Goal: Information Seeking & Learning: Understand process/instructions

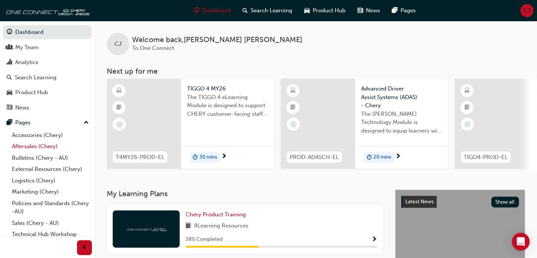
scroll to position [35, 0]
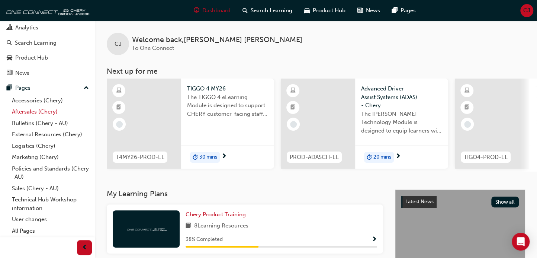
click at [42, 111] on link "Aftersales (Chery)" at bounding box center [50, 112] width 83 height 12
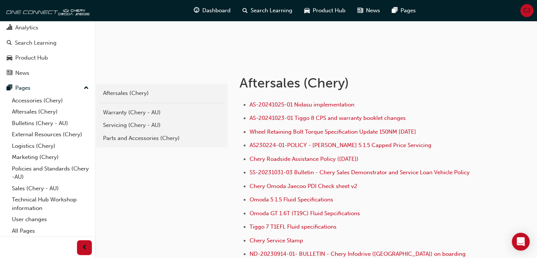
scroll to position [124, 0]
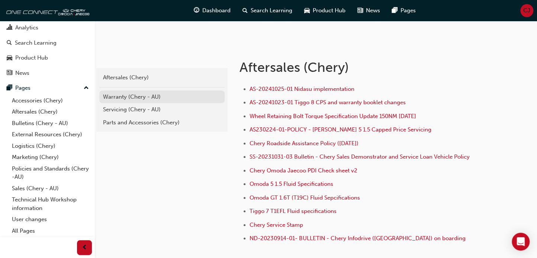
click at [125, 100] on div "Warranty (Chery - AU)" at bounding box center [162, 97] width 118 height 9
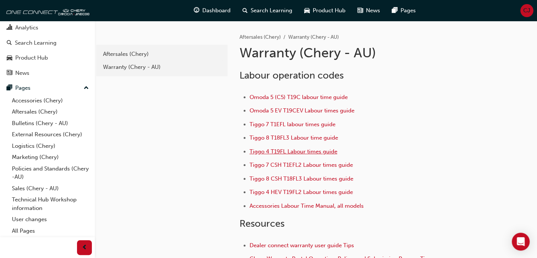
click at [272, 151] on span "Tiggo 4 T19FL Labour times guide" at bounding box center [293, 151] width 88 height 7
